Goal: Use online tool/utility: Utilize a website feature to perform a specific function

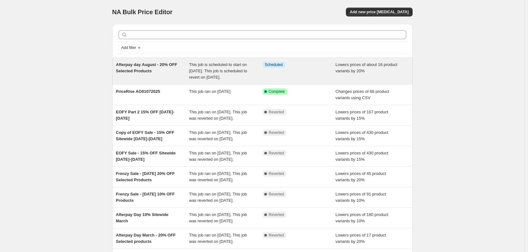
click at [314, 71] on div "Info Scheduled" at bounding box center [299, 71] width 73 height 19
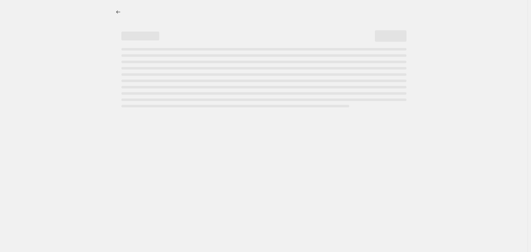
select select "percentage"
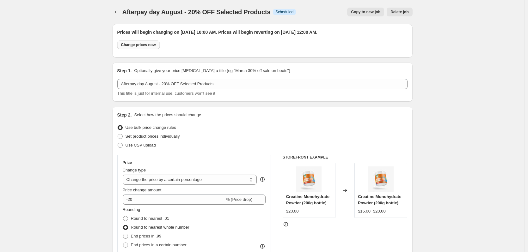
click at [135, 46] on span "Change prices now" at bounding box center [138, 44] width 35 height 5
radio input "true"
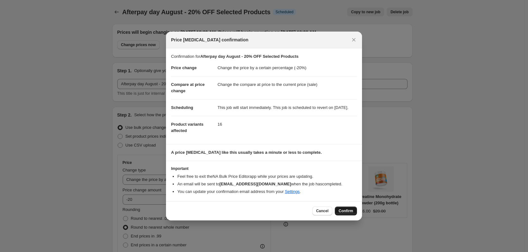
click at [353, 214] on button "Confirm" at bounding box center [346, 211] width 22 height 9
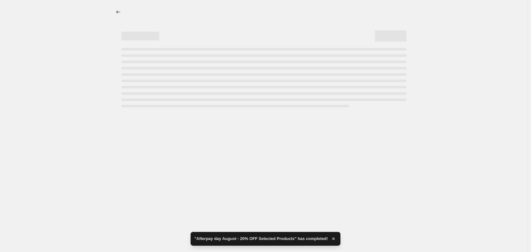
select select "percentage"
